Goal: Task Accomplishment & Management: Manage account settings

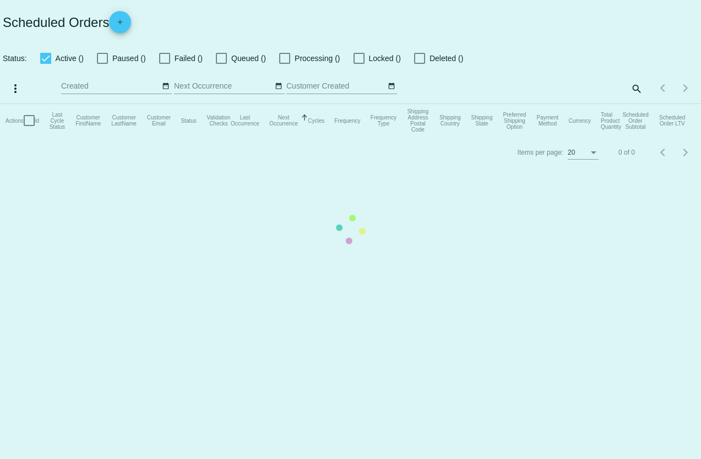
checkbox input "true"
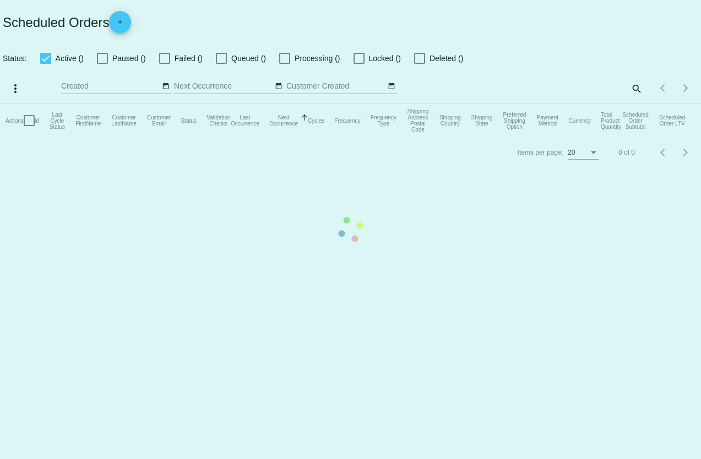
checkbox input "true"
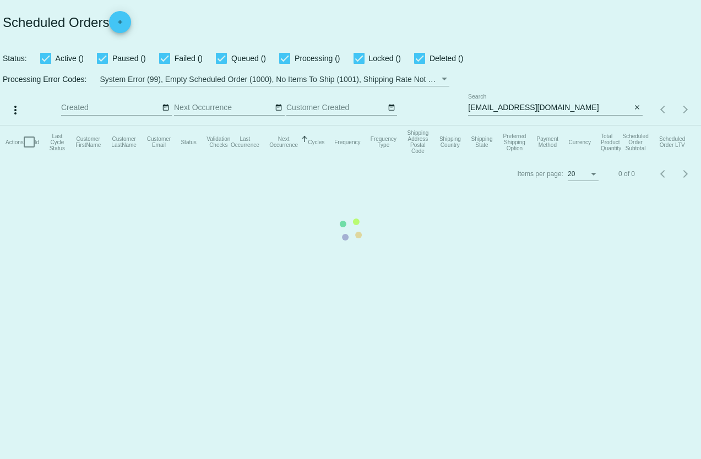
click at [560, 126] on mat-table "Actions Id Last Cycle Status Customer FirstName Customer LastName Customer Emai…" at bounding box center [350, 142] width 701 height 33
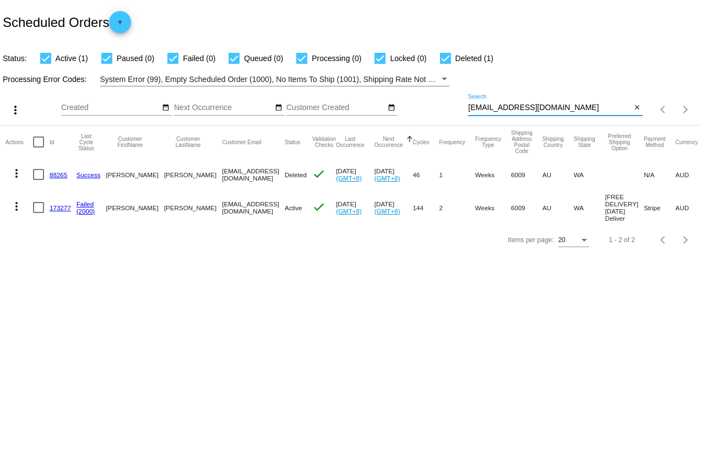
drag, startPoint x: 554, startPoint y: 110, endPoint x: 456, endPoint y: 108, distance: 98.0
click at [456, 108] on div "more_vert Aug Jan Feb Mar [DATE]" at bounding box center [350, 105] width 701 height 39
paste input "[EMAIL_ADDRESS][DOMAIN_NAME]"
type input "[EMAIL_ADDRESS][DOMAIN_NAME]"
click at [17, 207] on mat-icon "more_vert" at bounding box center [16, 207] width 13 height 13
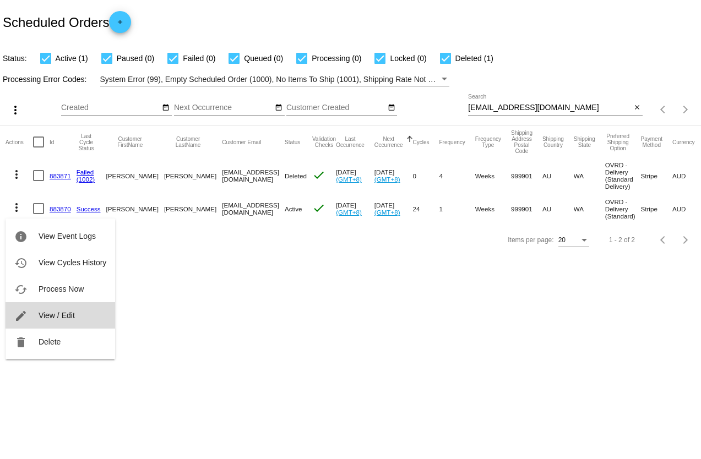
click at [53, 312] on span "View / Edit" at bounding box center [57, 315] width 36 height 9
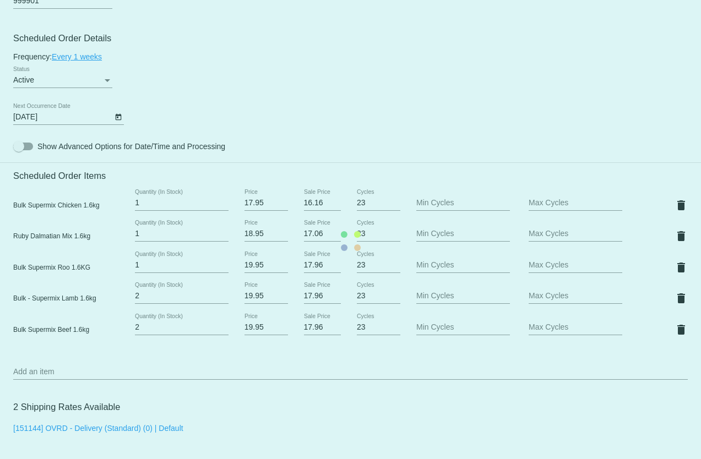
scroll to position [606, 0]
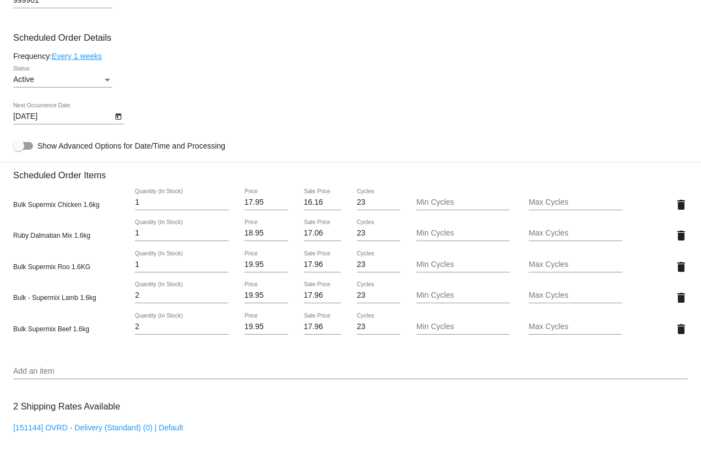
click at [112, 120] on button "Open calendar" at bounding box center [118, 116] width 12 height 12
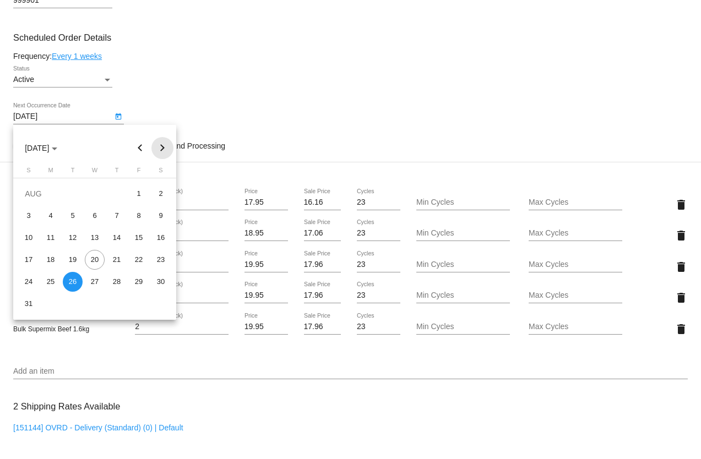
click at [163, 146] on button "Next month" at bounding box center [162, 148] width 22 height 22
click at [69, 216] on div "2" at bounding box center [73, 216] width 20 height 20
type input "[DATE]"
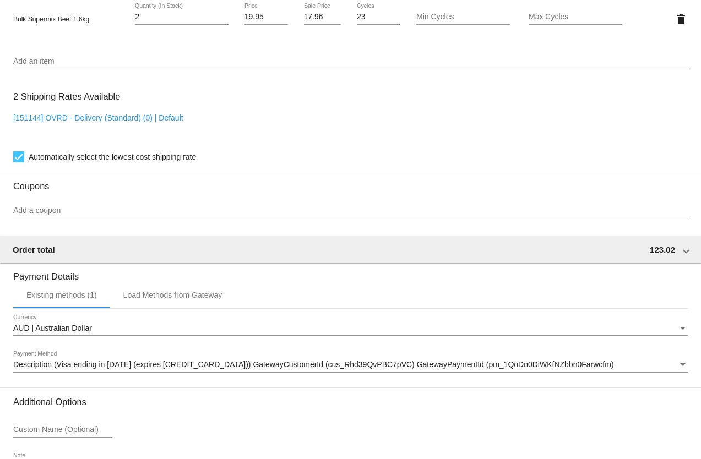
scroll to position [1001, 0]
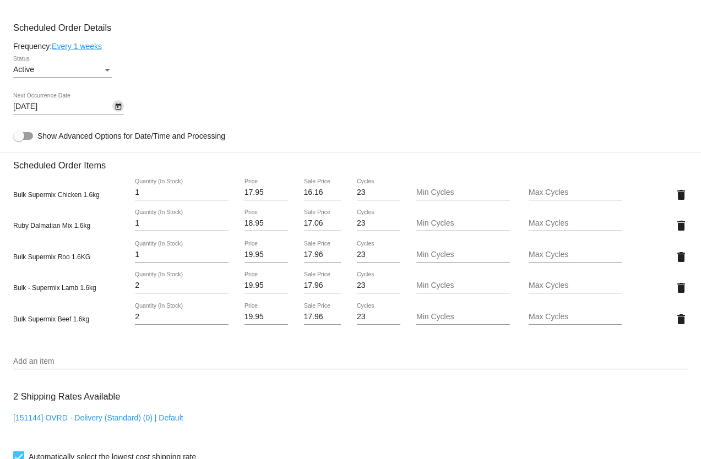
scroll to position [285, 0]
